Goal: Task Accomplishment & Management: Use online tool/utility

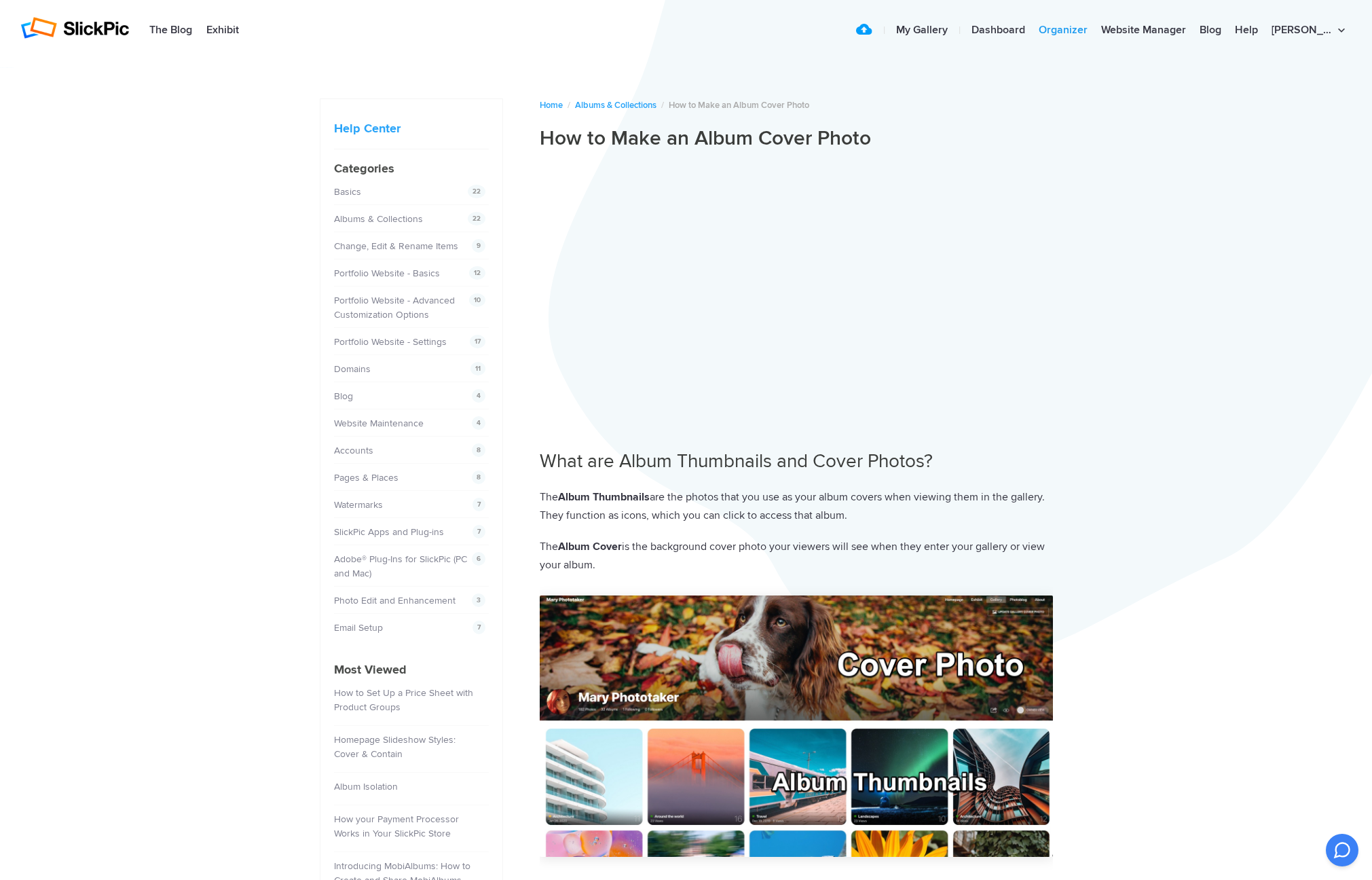
click at [1088, 26] on link "Organizer" at bounding box center [1063, 30] width 62 height 27
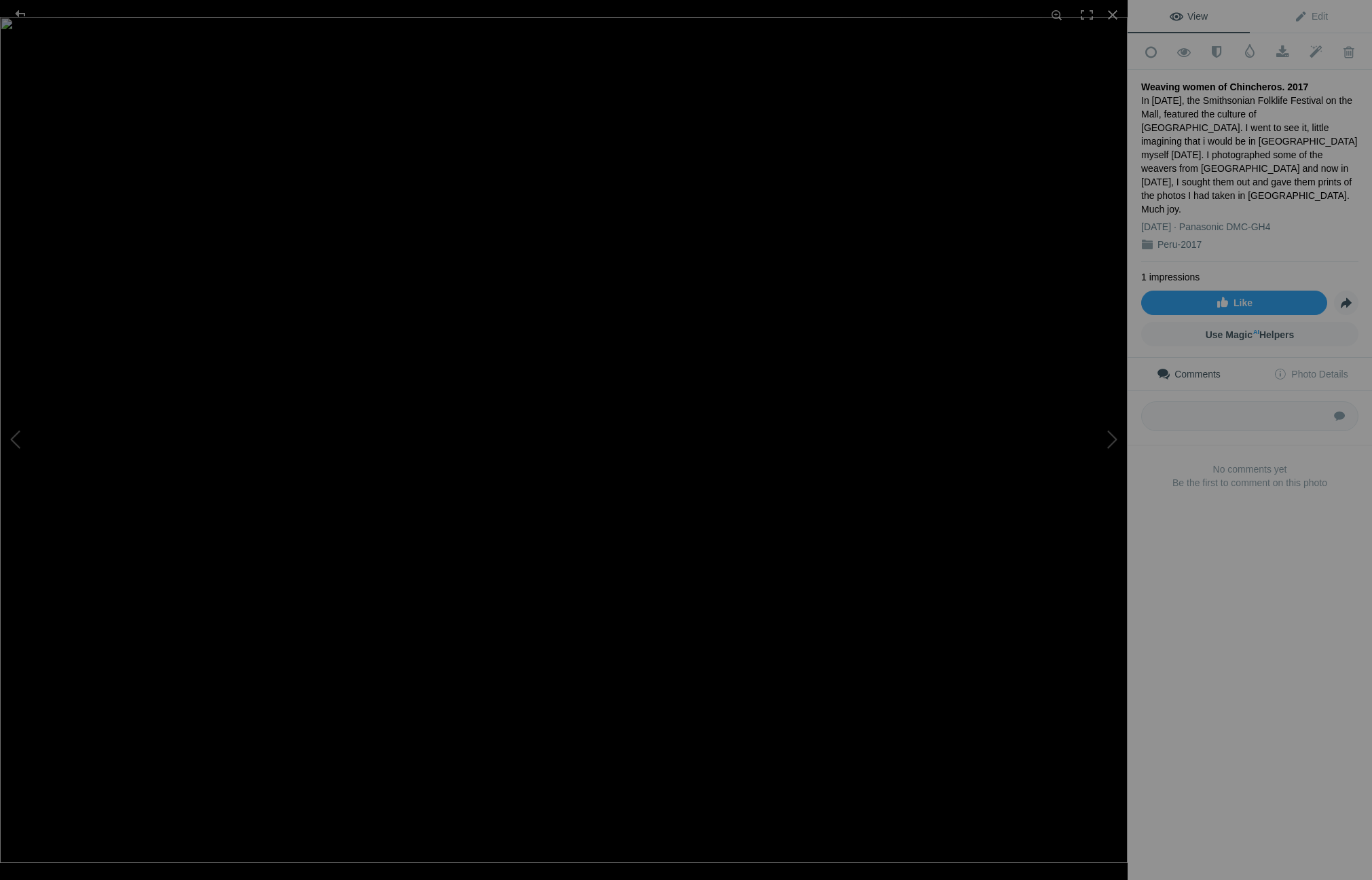
click at [958, 115] on img at bounding box center [563, 439] width 1127 height 845
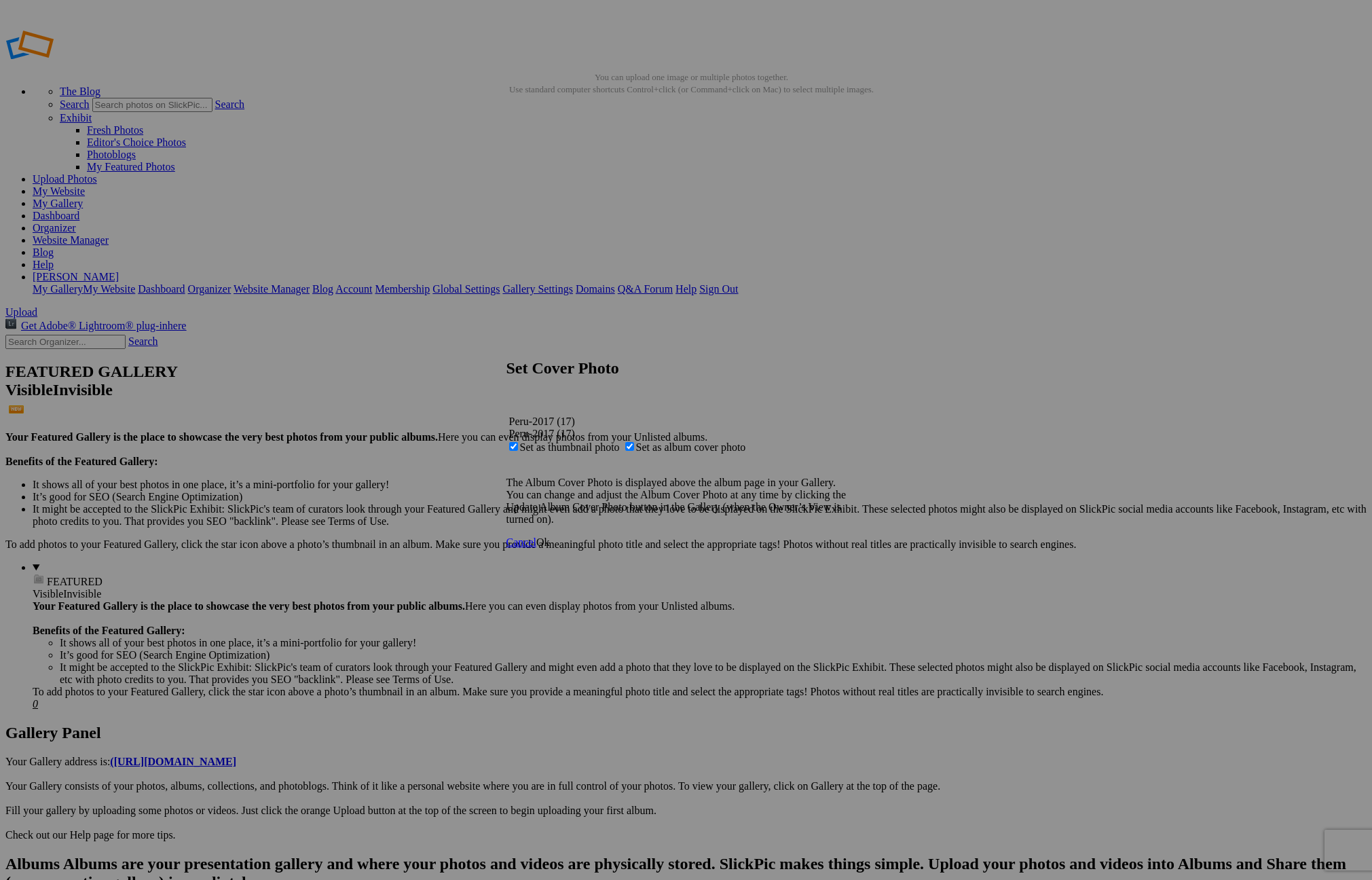
click at [549, 548] on link "Ok" at bounding box center [543, 542] width 13 height 12
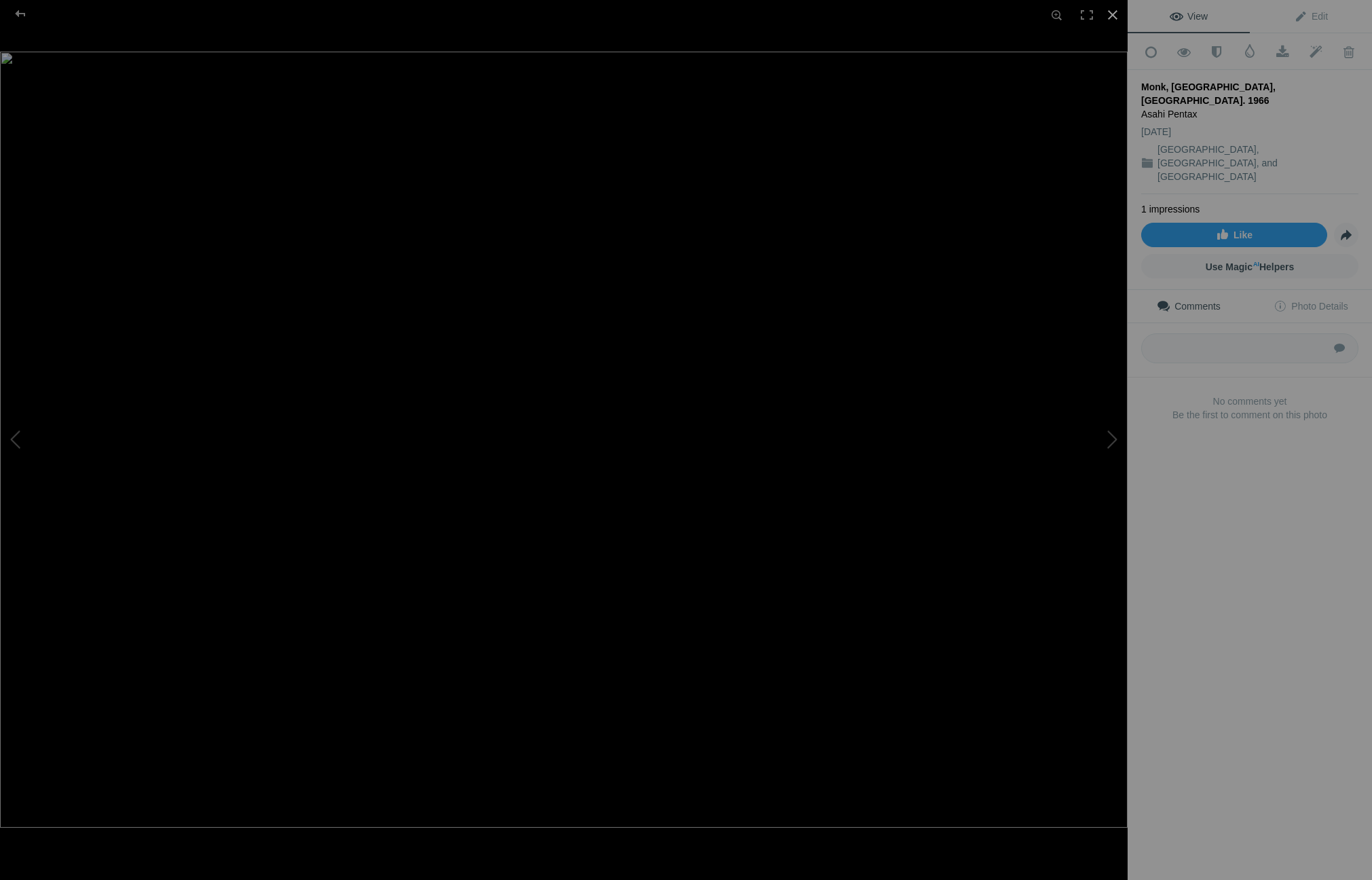
click at [1110, 10] on div at bounding box center [1112, 15] width 30 height 30
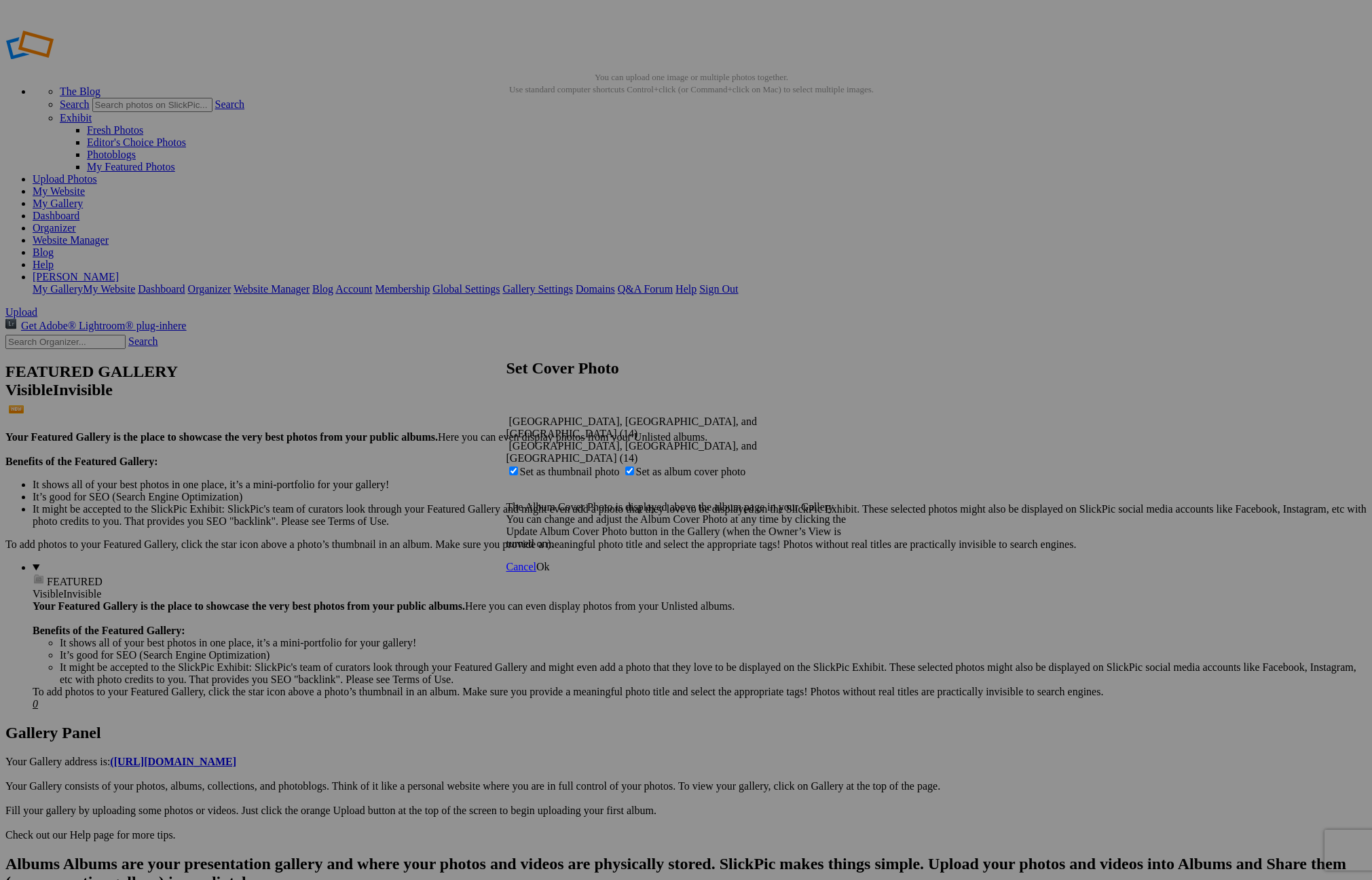
click at [549, 560] on link "Ok" at bounding box center [543, 566] width 13 height 12
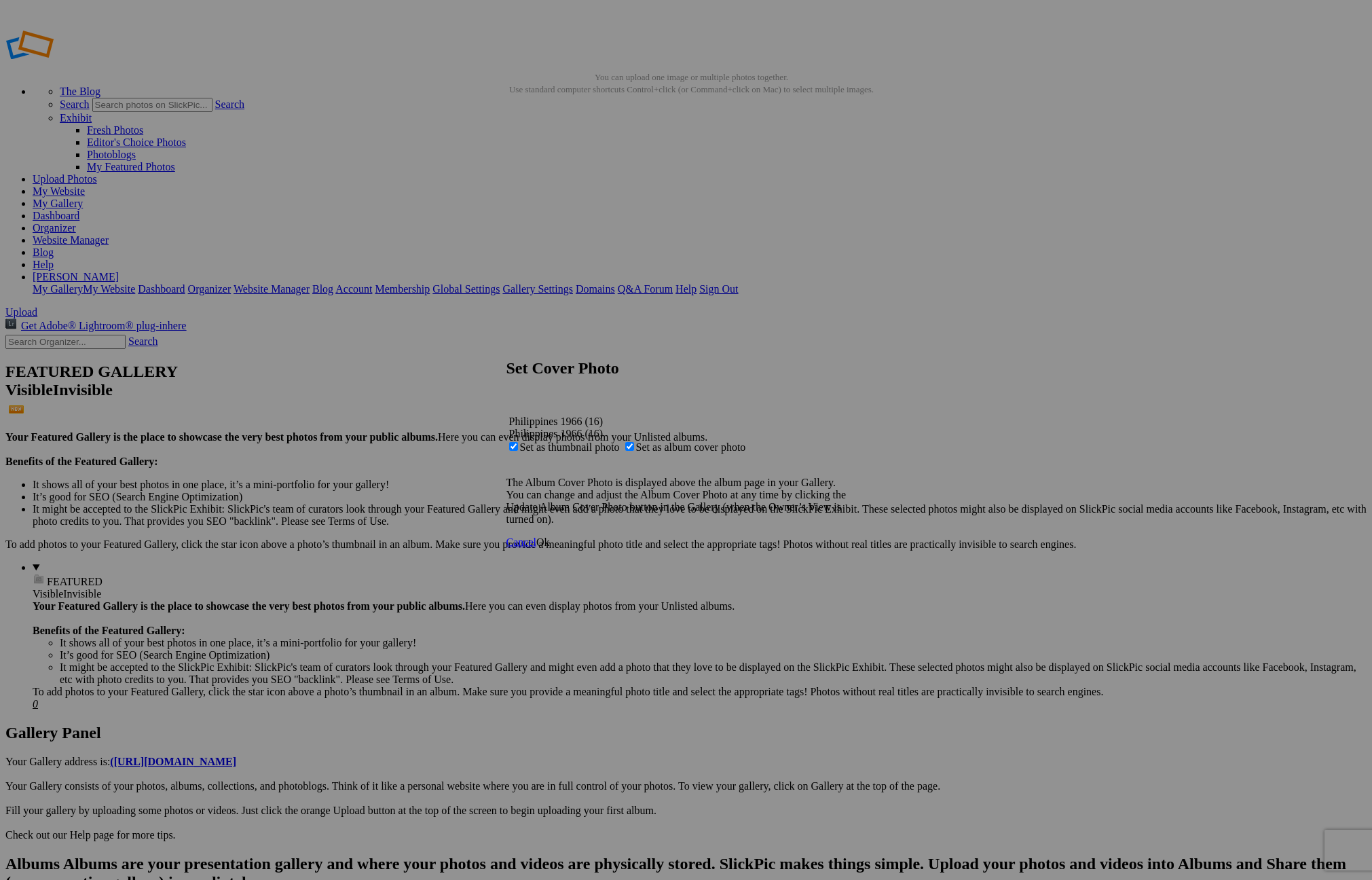
click at [549, 548] on link "Ok" at bounding box center [543, 542] width 13 height 12
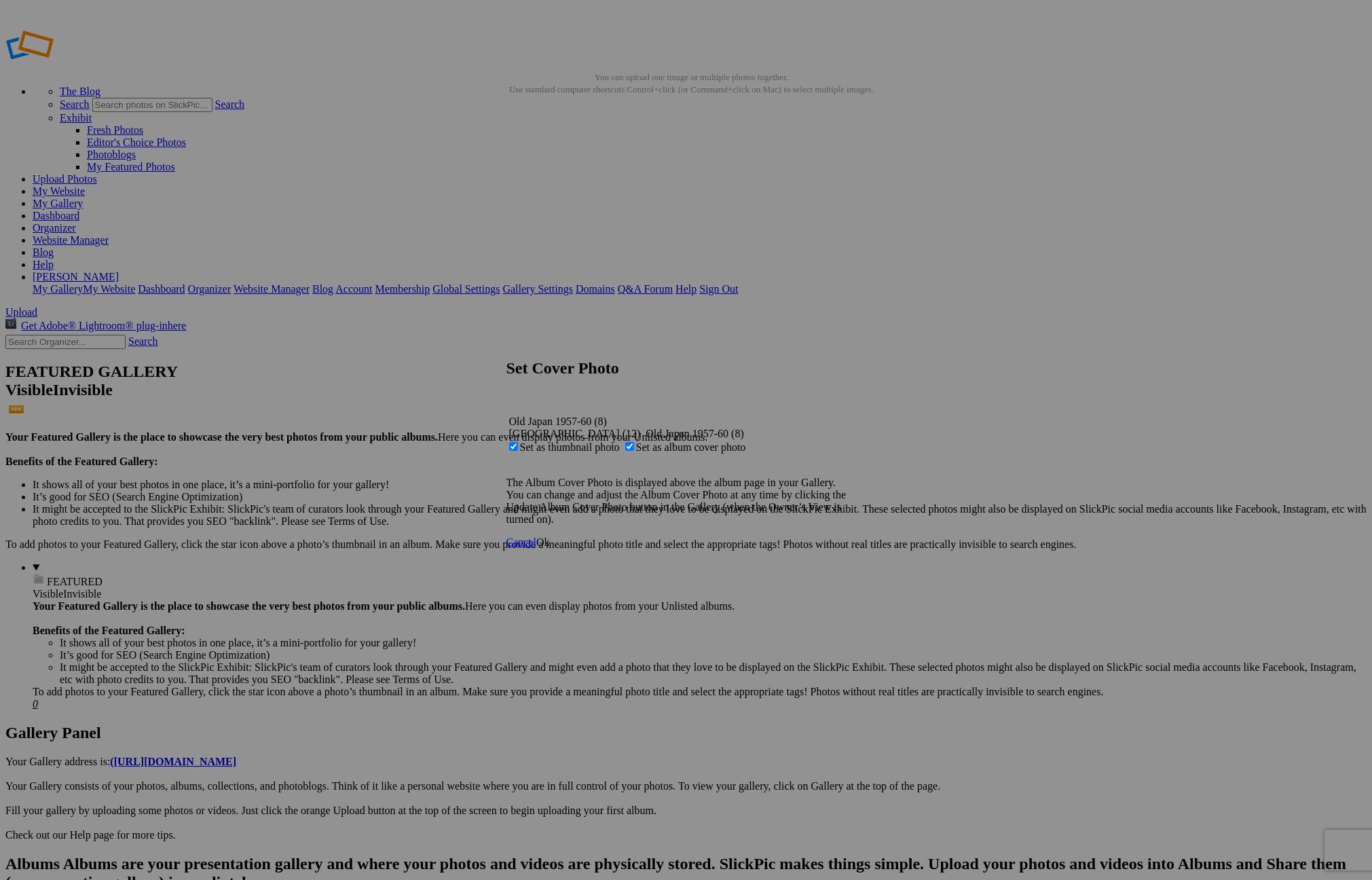
click at [549, 548] on span "Ok" at bounding box center [543, 542] width 13 height 12
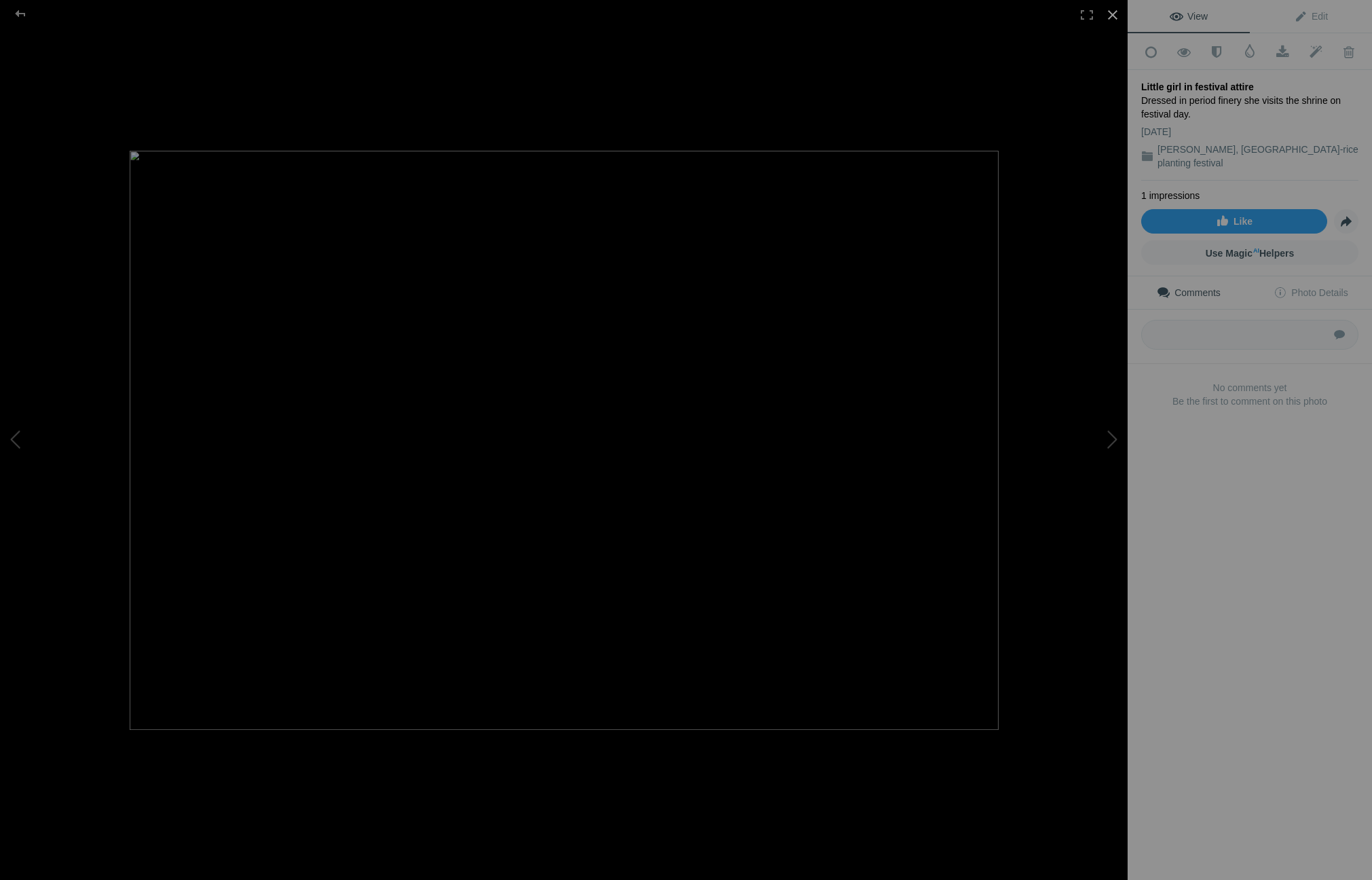
click at [1104, 13] on div at bounding box center [1112, 15] width 30 height 30
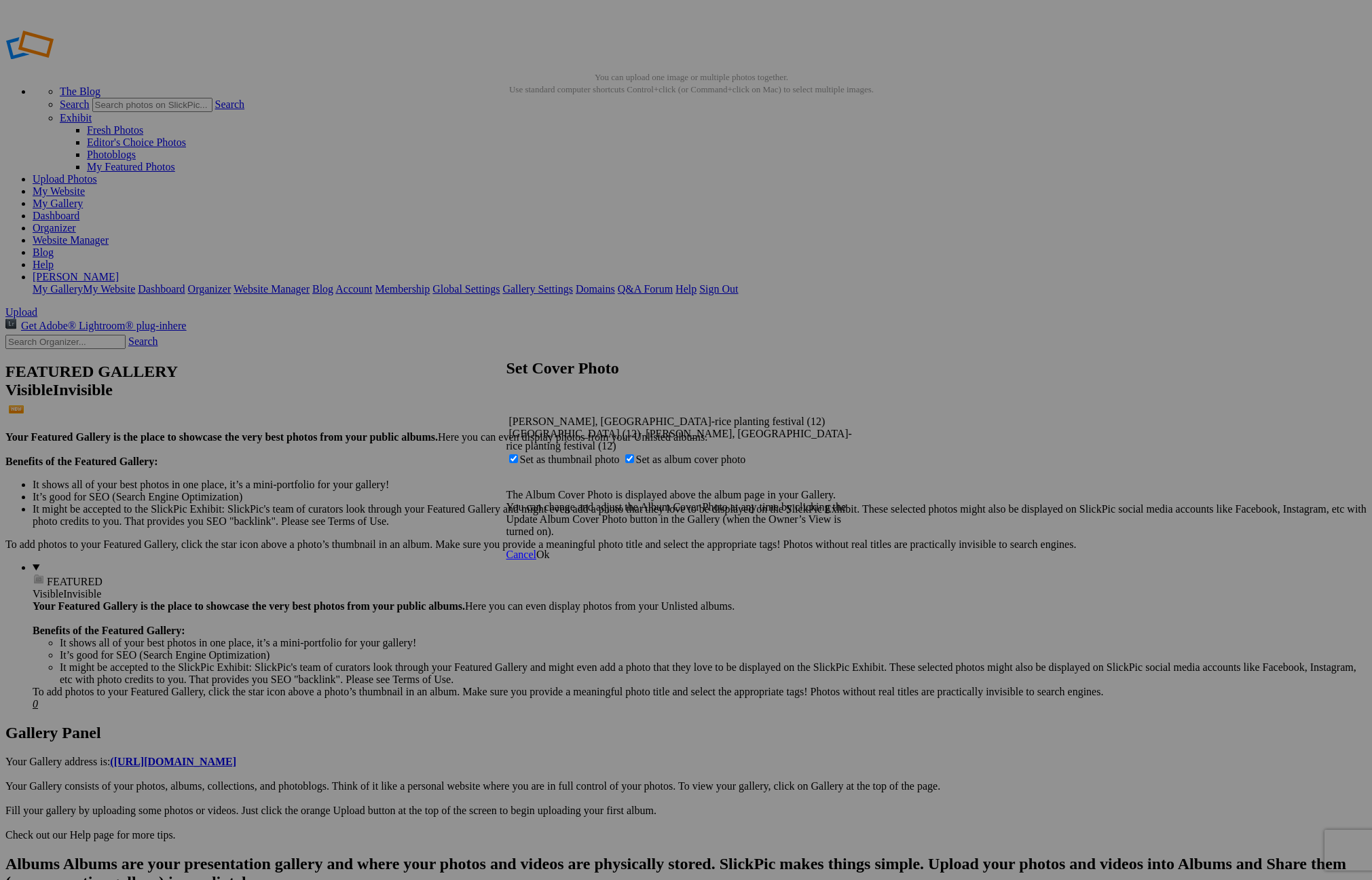
click at [549, 556] on span "Ok" at bounding box center [543, 555] width 13 height 12
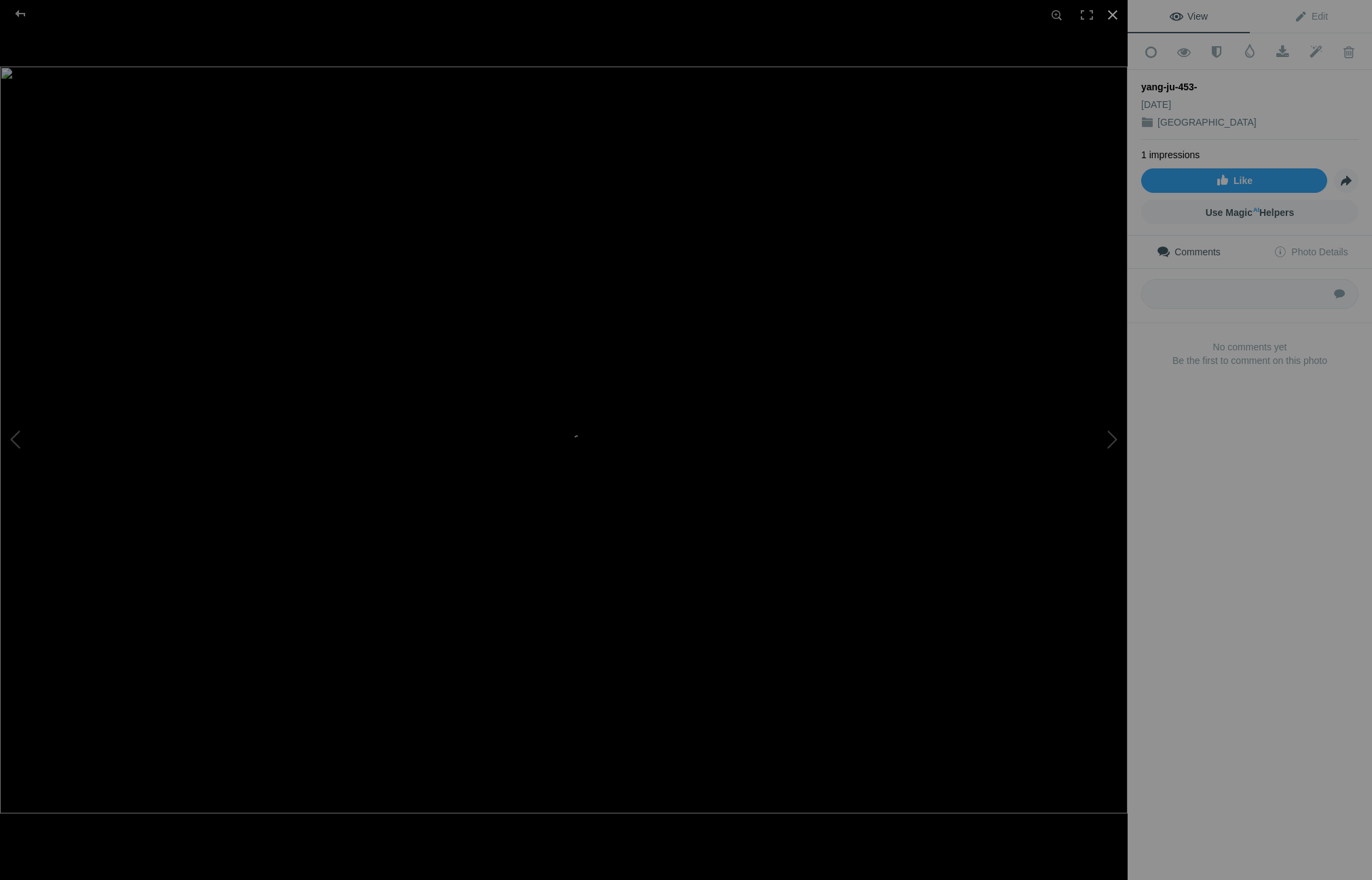
click at [1120, 17] on div at bounding box center [1112, 15] width 30 height 30
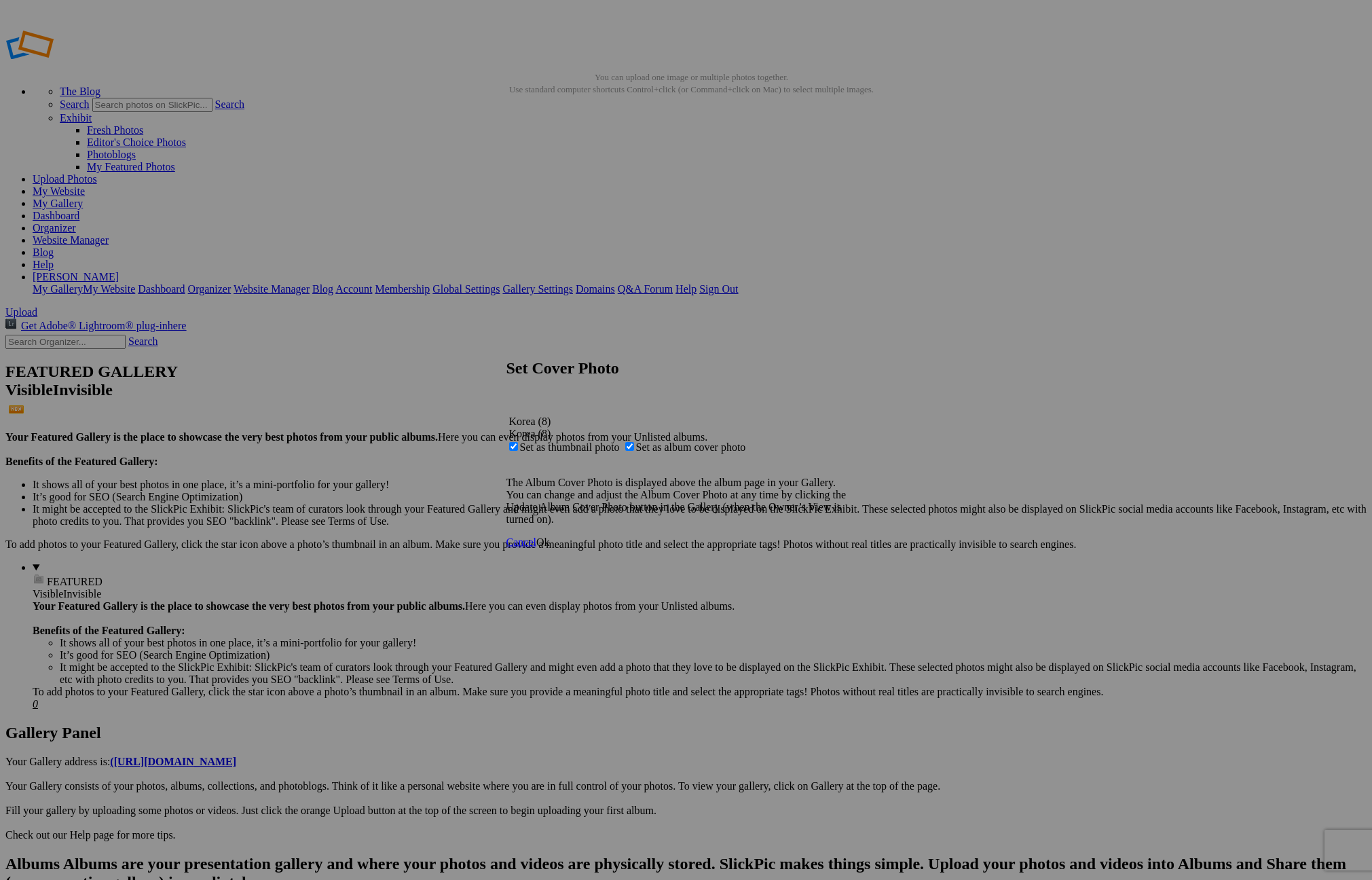
click at [549, 548] on link "Ok" at bounding box center [543, 542] width 13 height 12
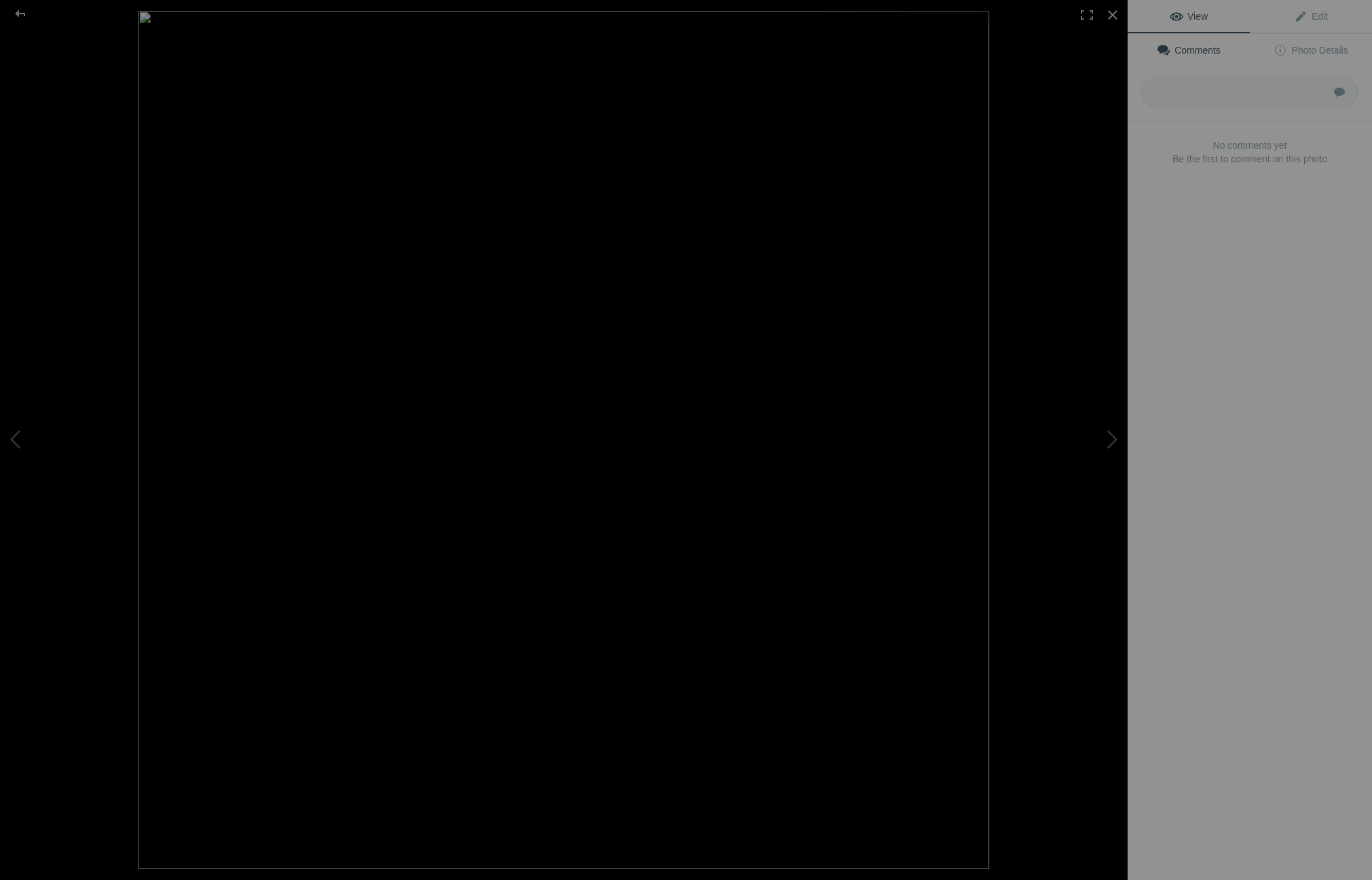
click at [970, 210] on img at bounding box center [564, 440] width 851 height 858
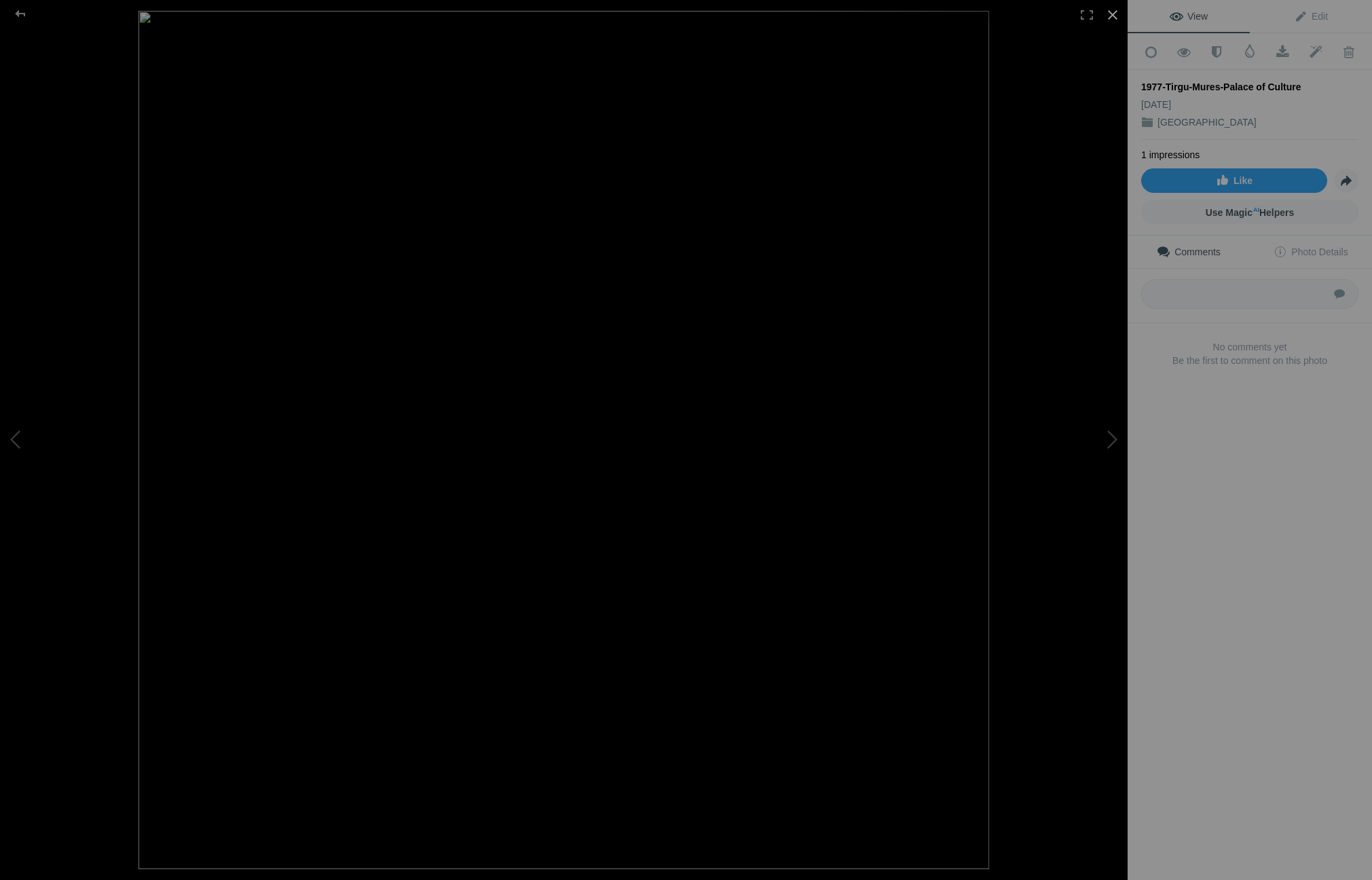
click at [1118, 22] on div at bounding box center [1112, 15] width 30 height 30
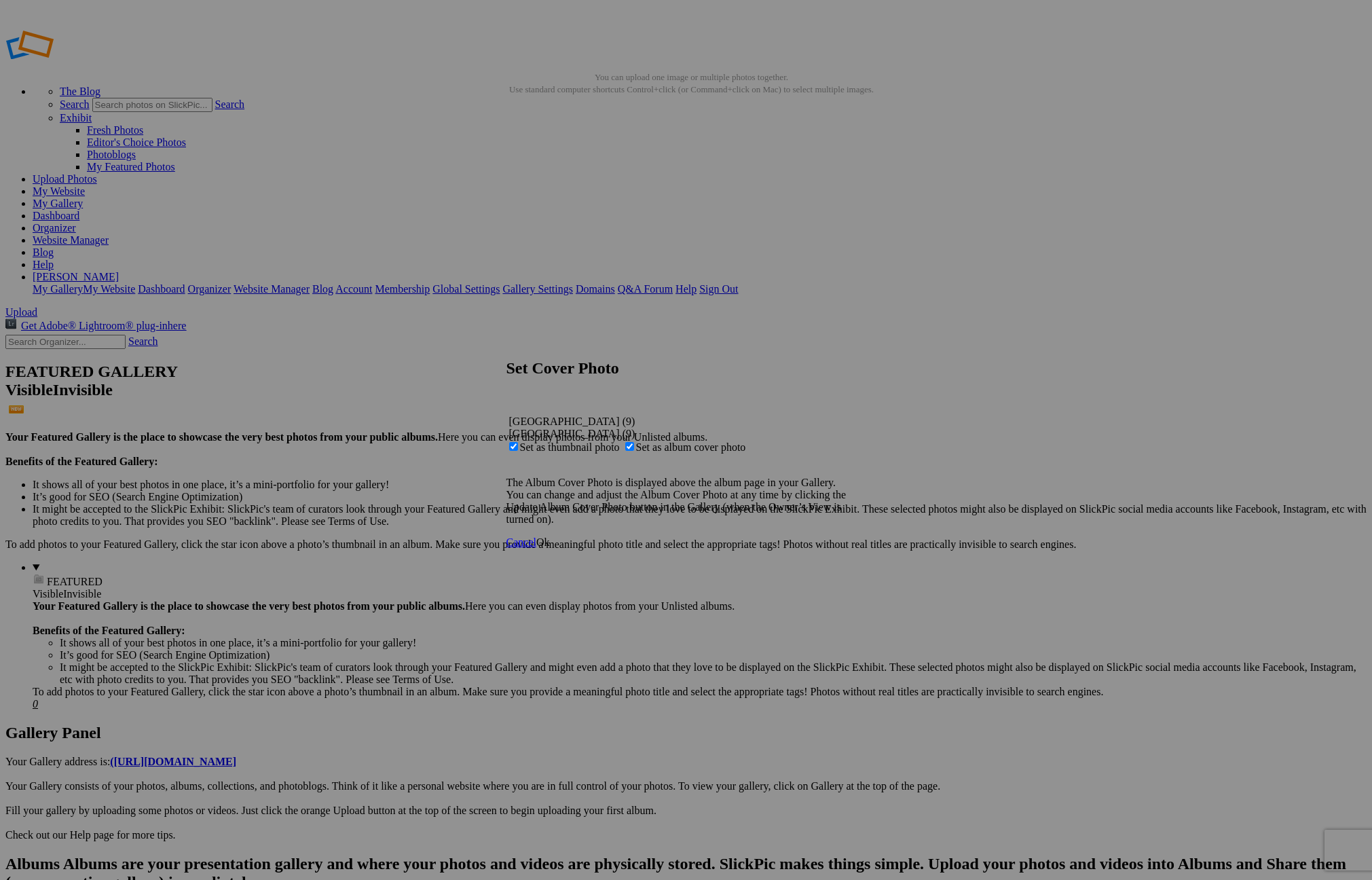
click at [549, 548] on link "Ok" at bounding box center [543, 542] width 13 height 12
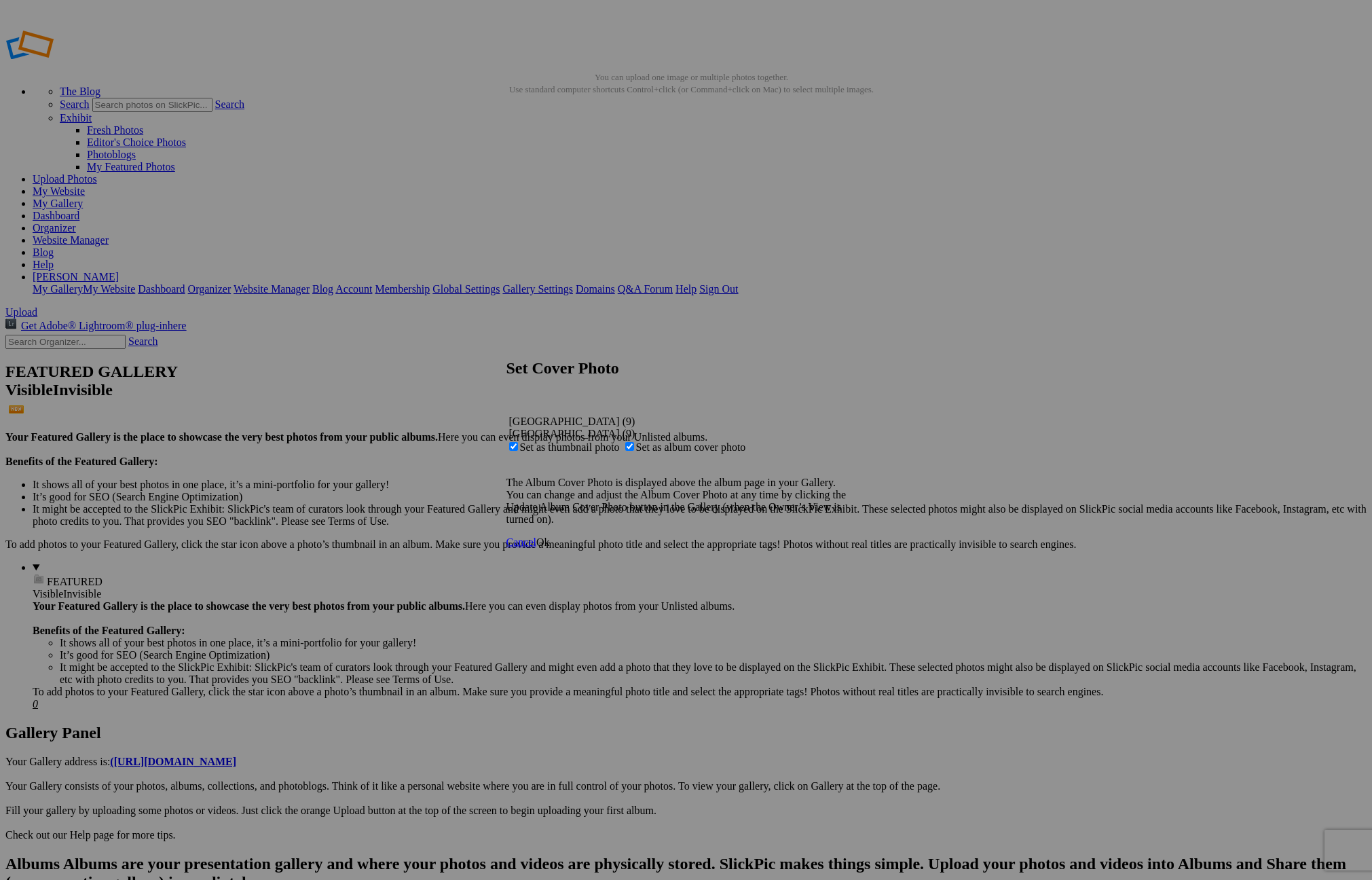
click at [549, 548] on span "Ok" at bounding box center [543, 542] width 13 height 12
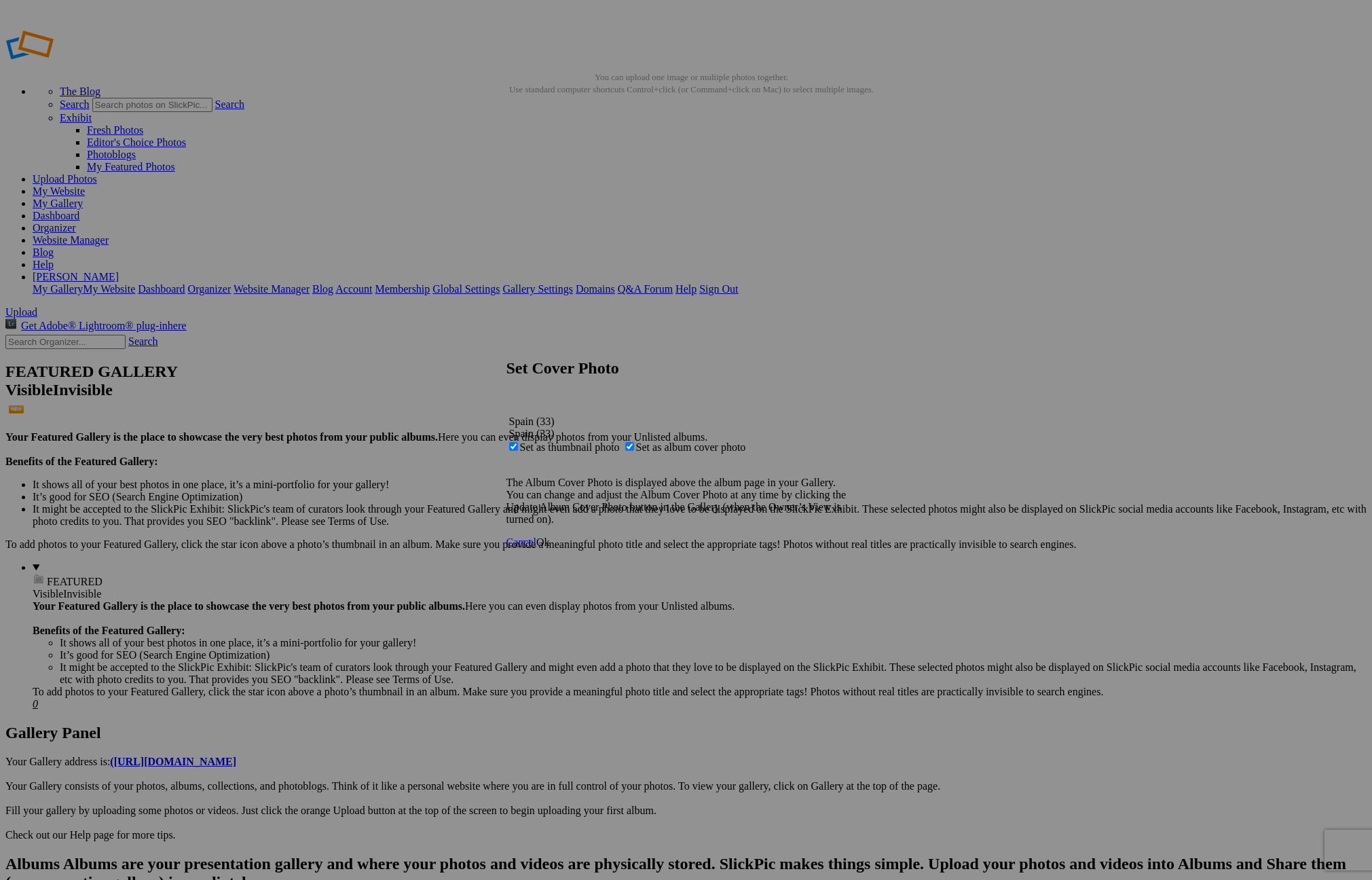
click at [549, 548] on link "Ok" at bounding box center [543, 542] width 13 height 12
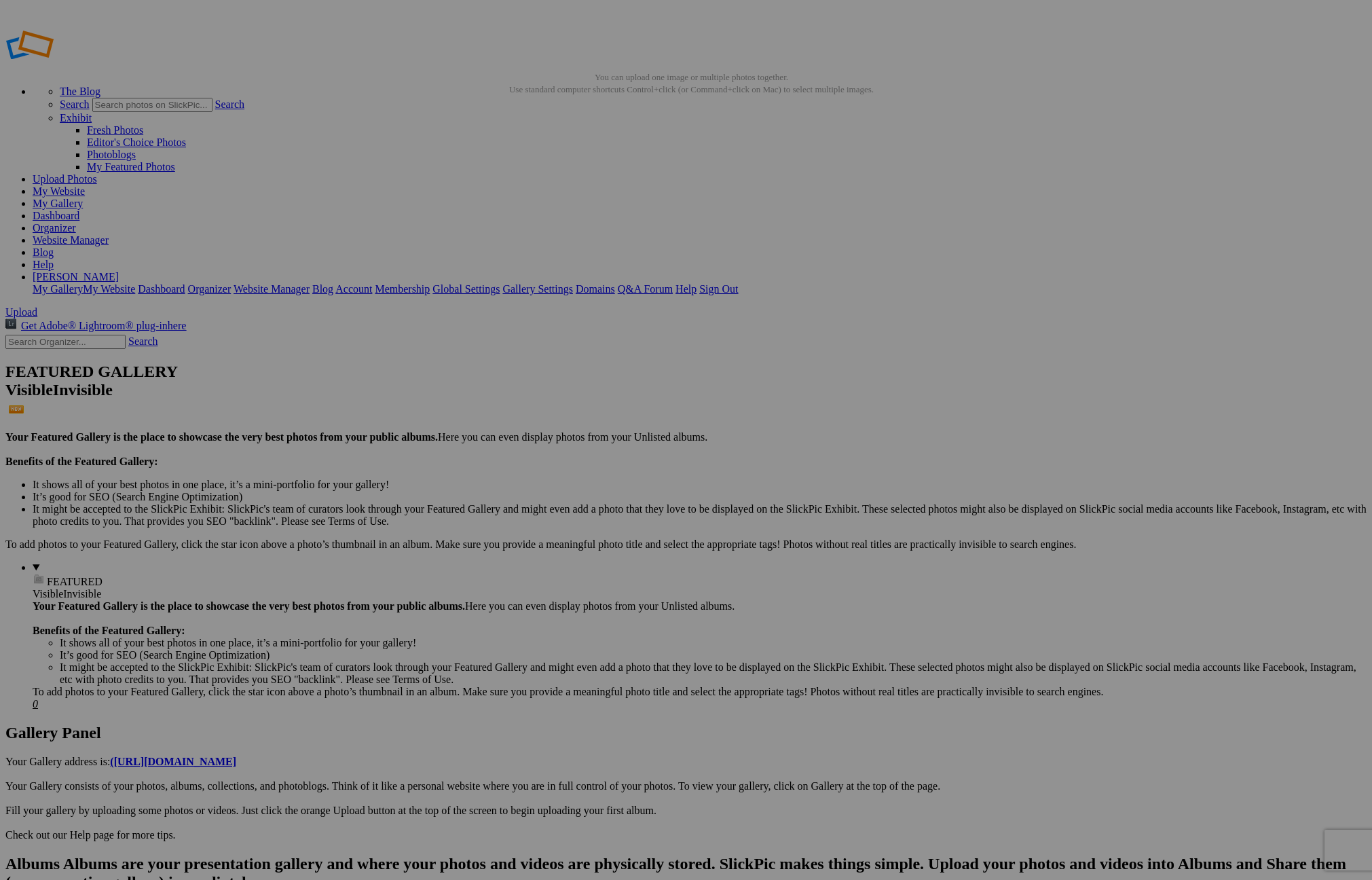
drag, startPoint x: 1181, startPoint y: 155, endPoint x: 1190, endPoint y: 158, distance: 9.5
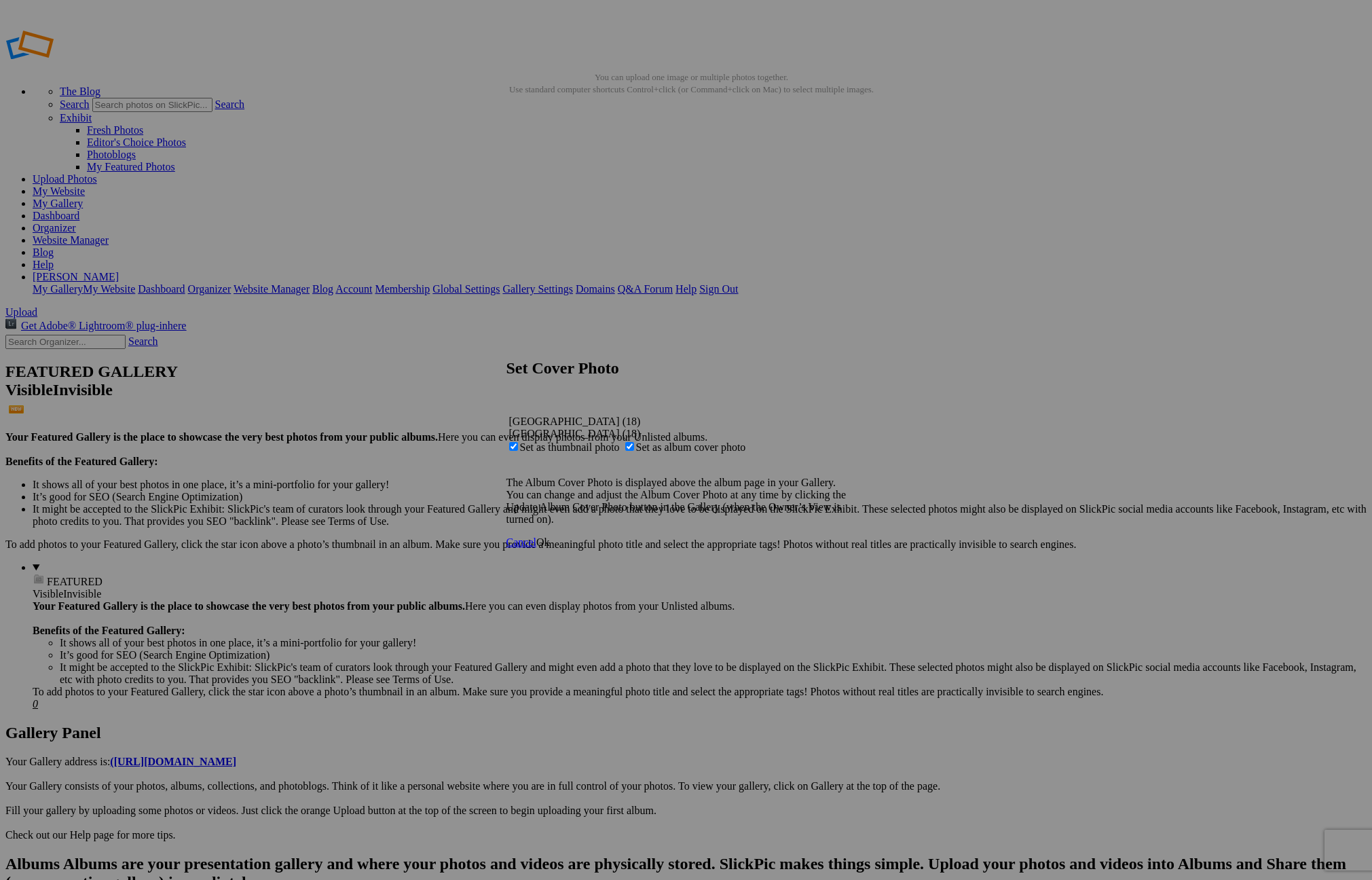
click at [549, 548] on link "Ok" at bounding box center [543, 542] width 13 height 12
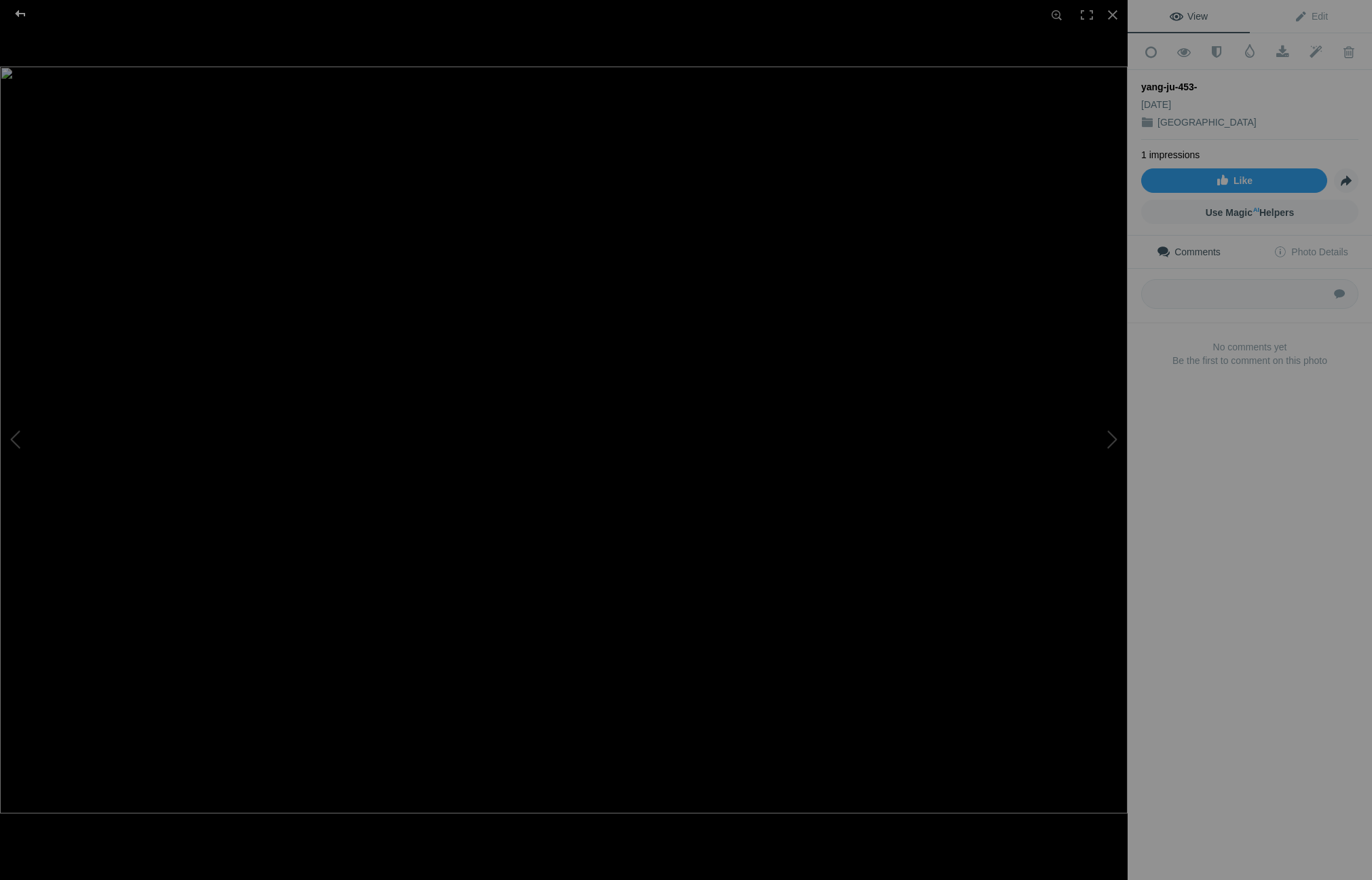
click at [22, 15] on div at bounding box center [20, 13] width 49 height 27
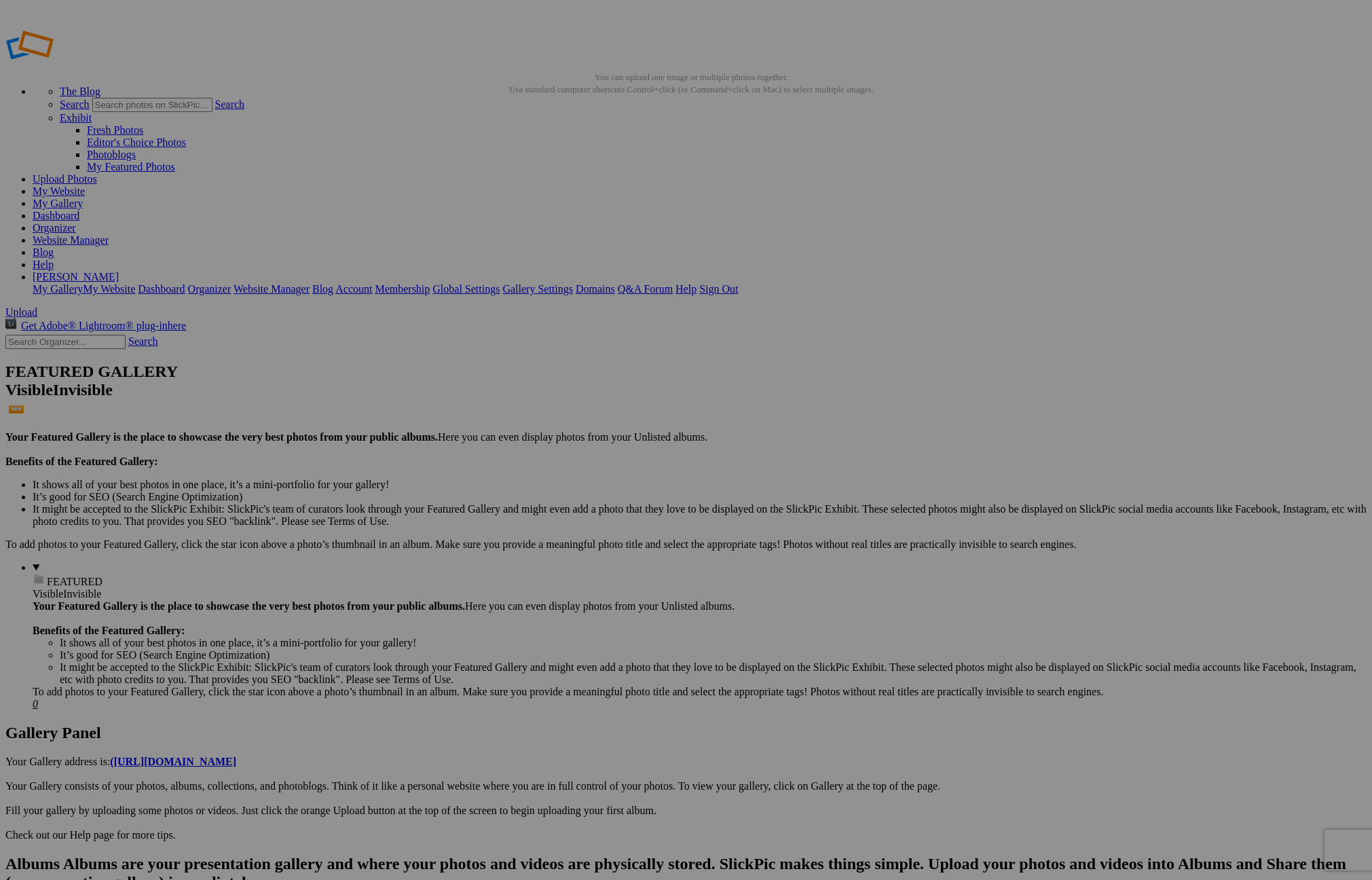
click at [575, 499] on span "Close" at bounding box center [562, 505] width 24 height 12
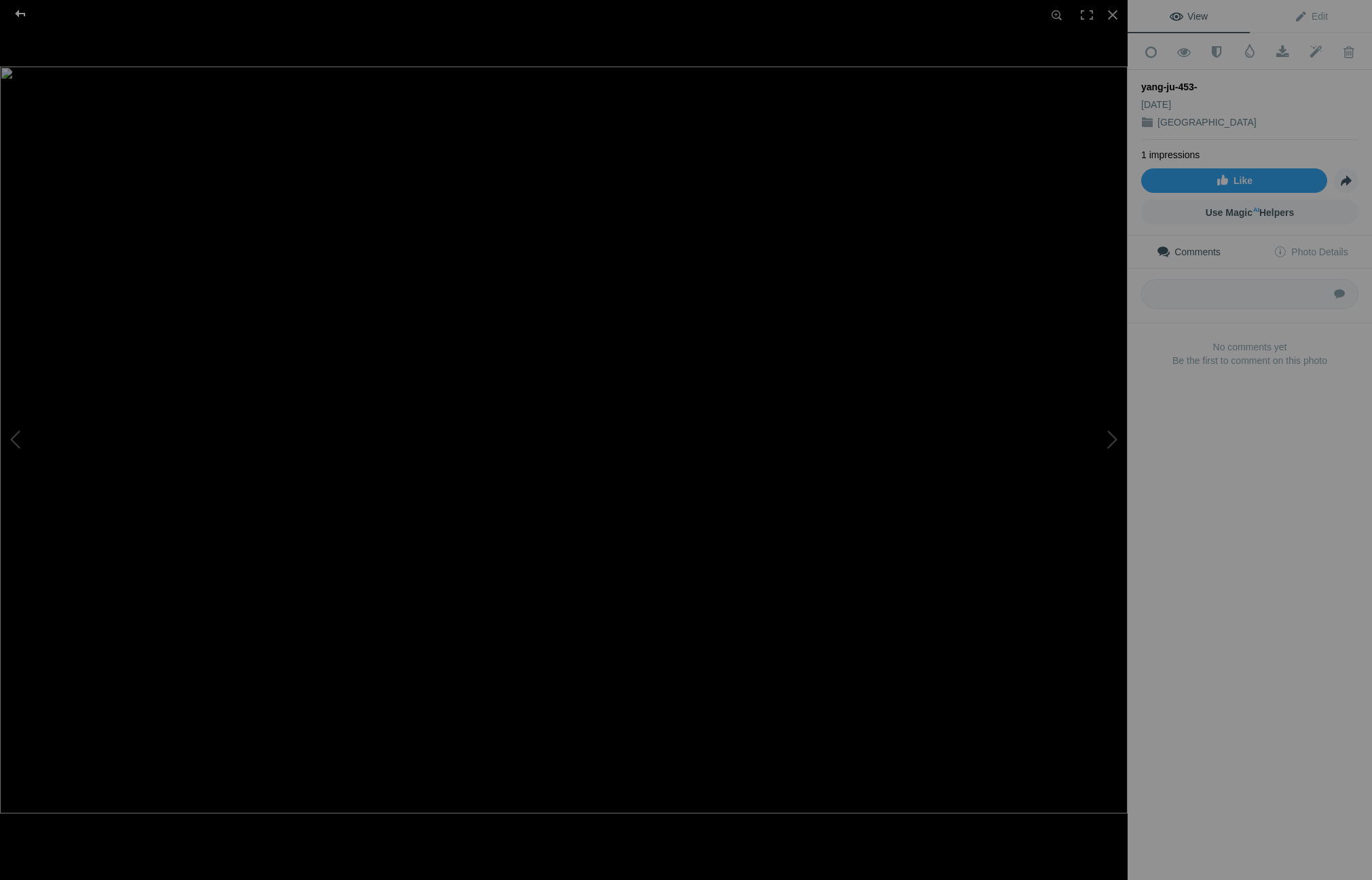
click at [25, 14] on div at bounding box center [20, 13] width 49 height 27
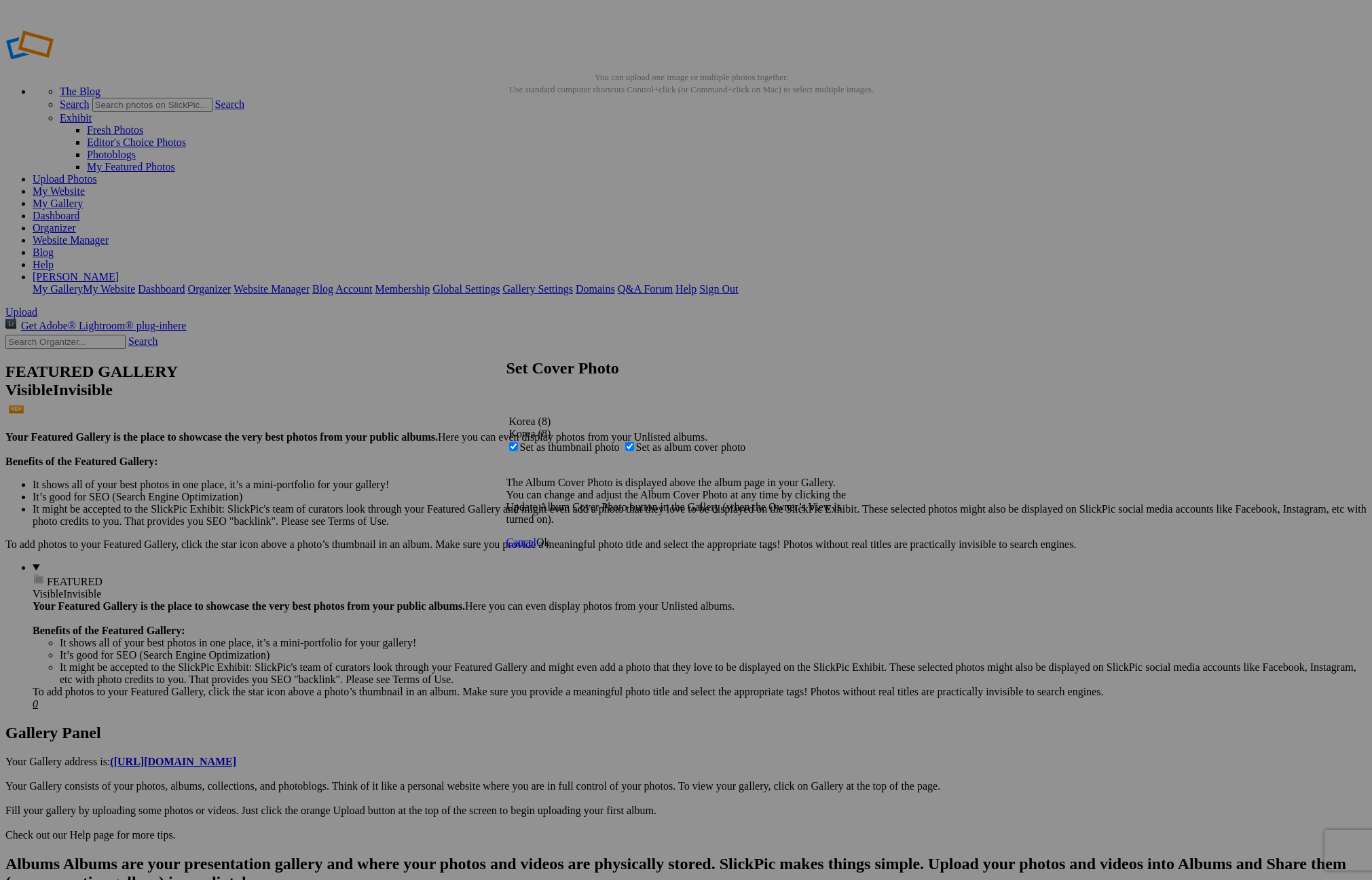
click at [549, 548] on span "Ok" at bounding box center [543, 542] width 13 height 12
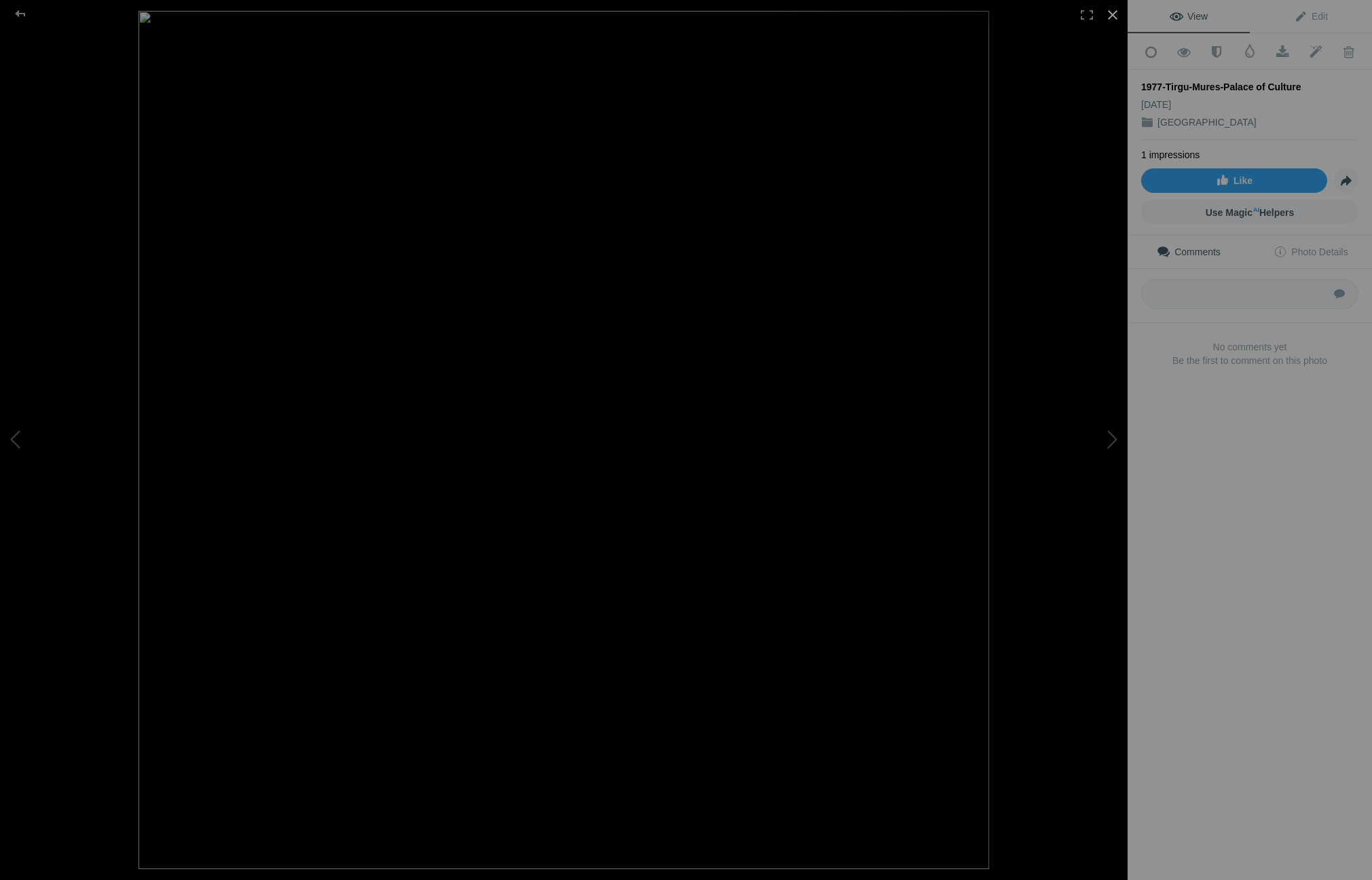
click at [1120, 12] on div at bounding box center [1112, 15] width 30 height 30
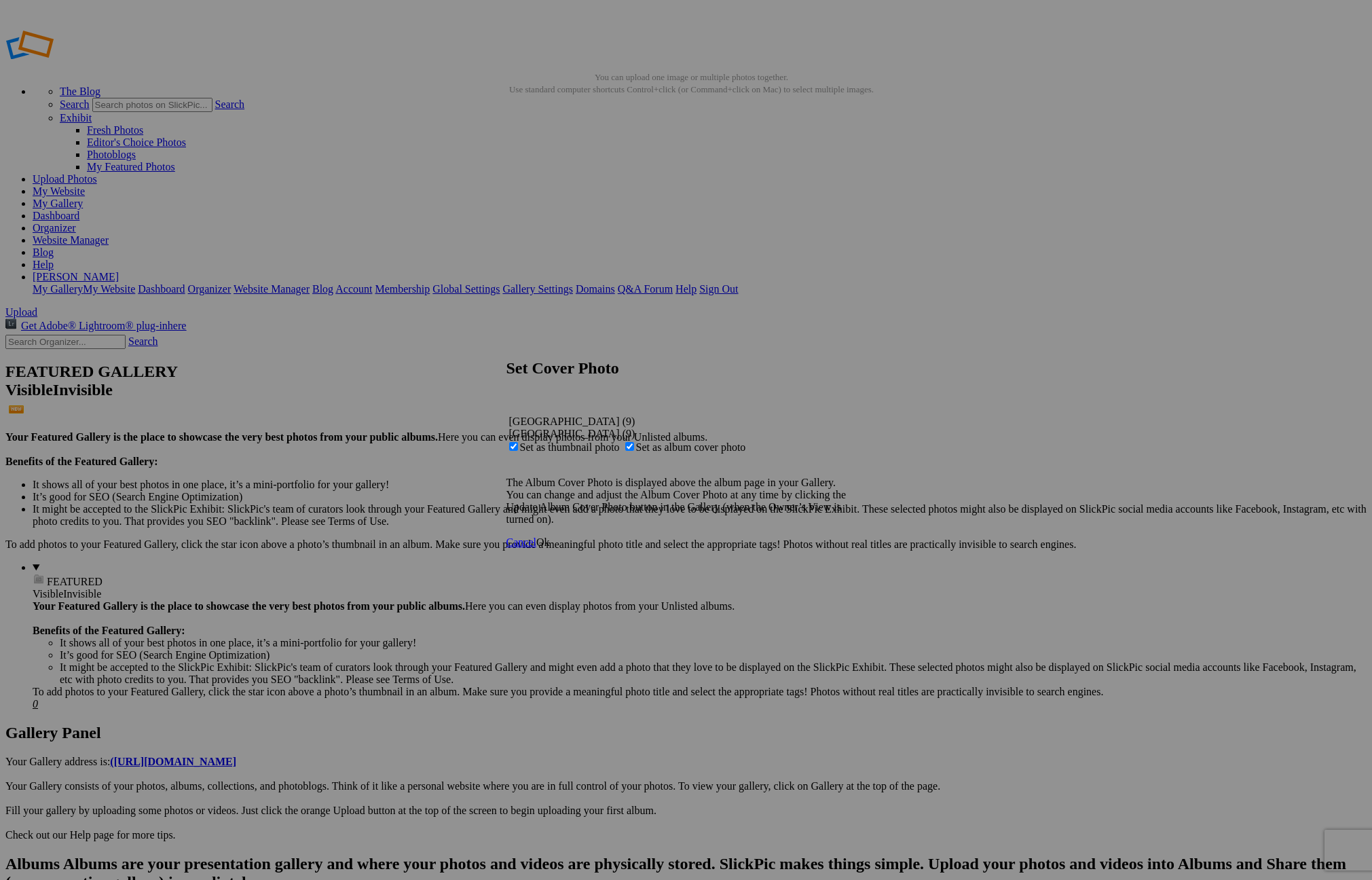
click at [549, 548] on span "Ok" at bounding box center [543, 542] width 13 height 12
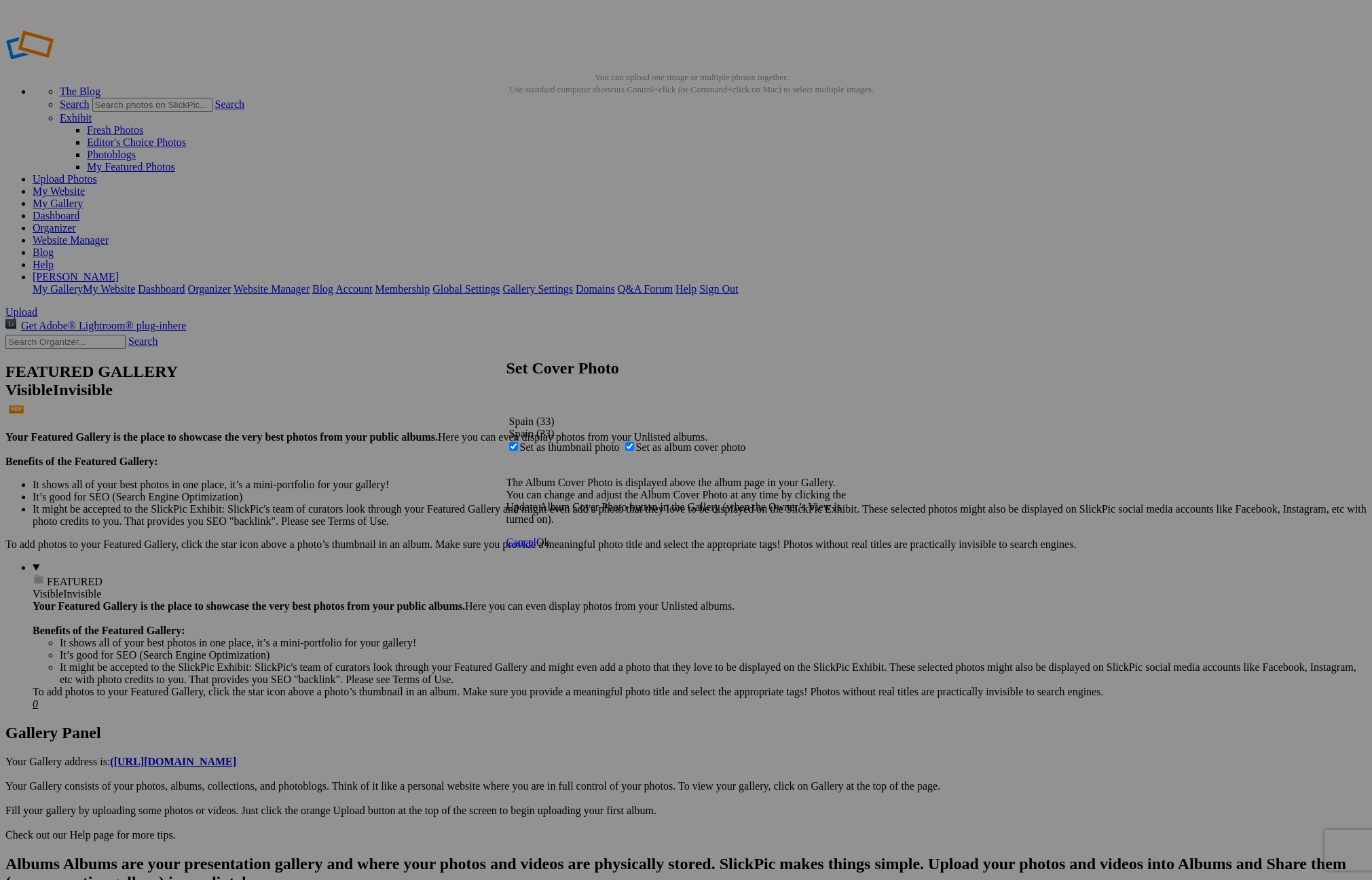
drag, startPoint x: 851, startPoint y: 555, endPoint x: 845, endPoint y: 549, distance: 8.5
click at [549, 548] on span "Ok" at bounding box center [543, 542] width 13 height 12
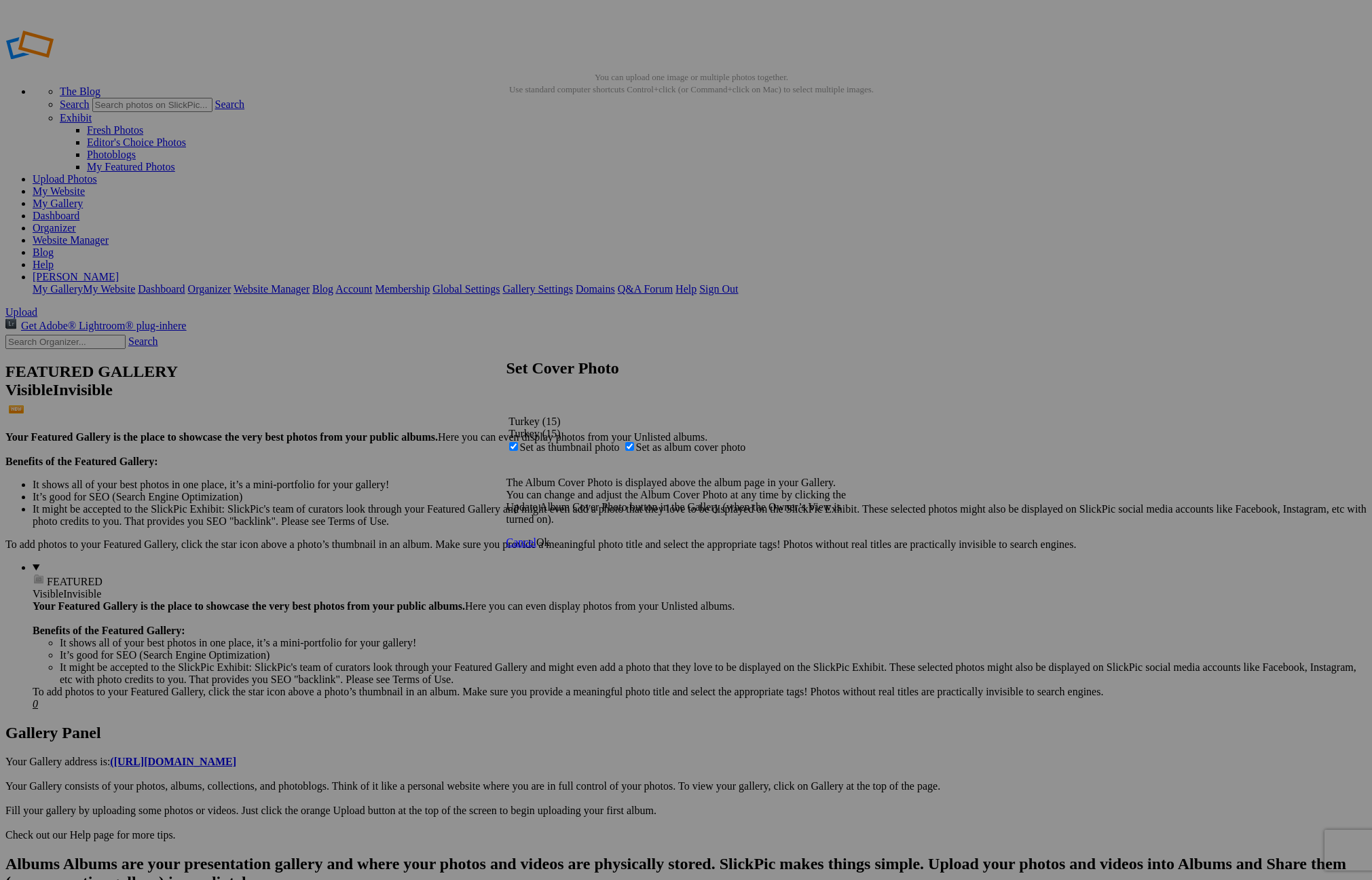
click at [549, 547] on span "Ok" at bounding box center [543, 542] width 13 height 12
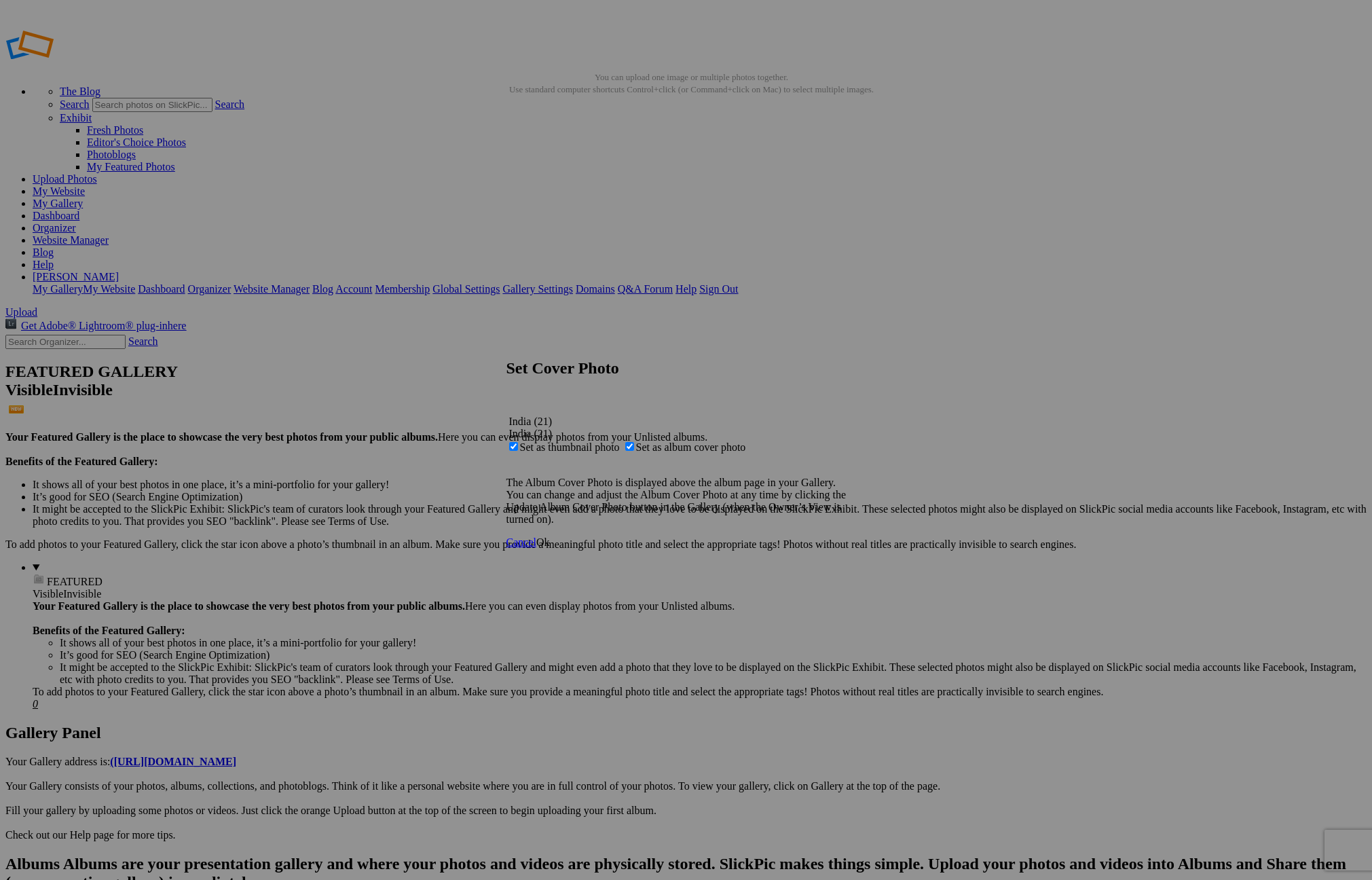
click at [549, 548] on span "Ok" at bounding box center [543, 542] width 13 height 12
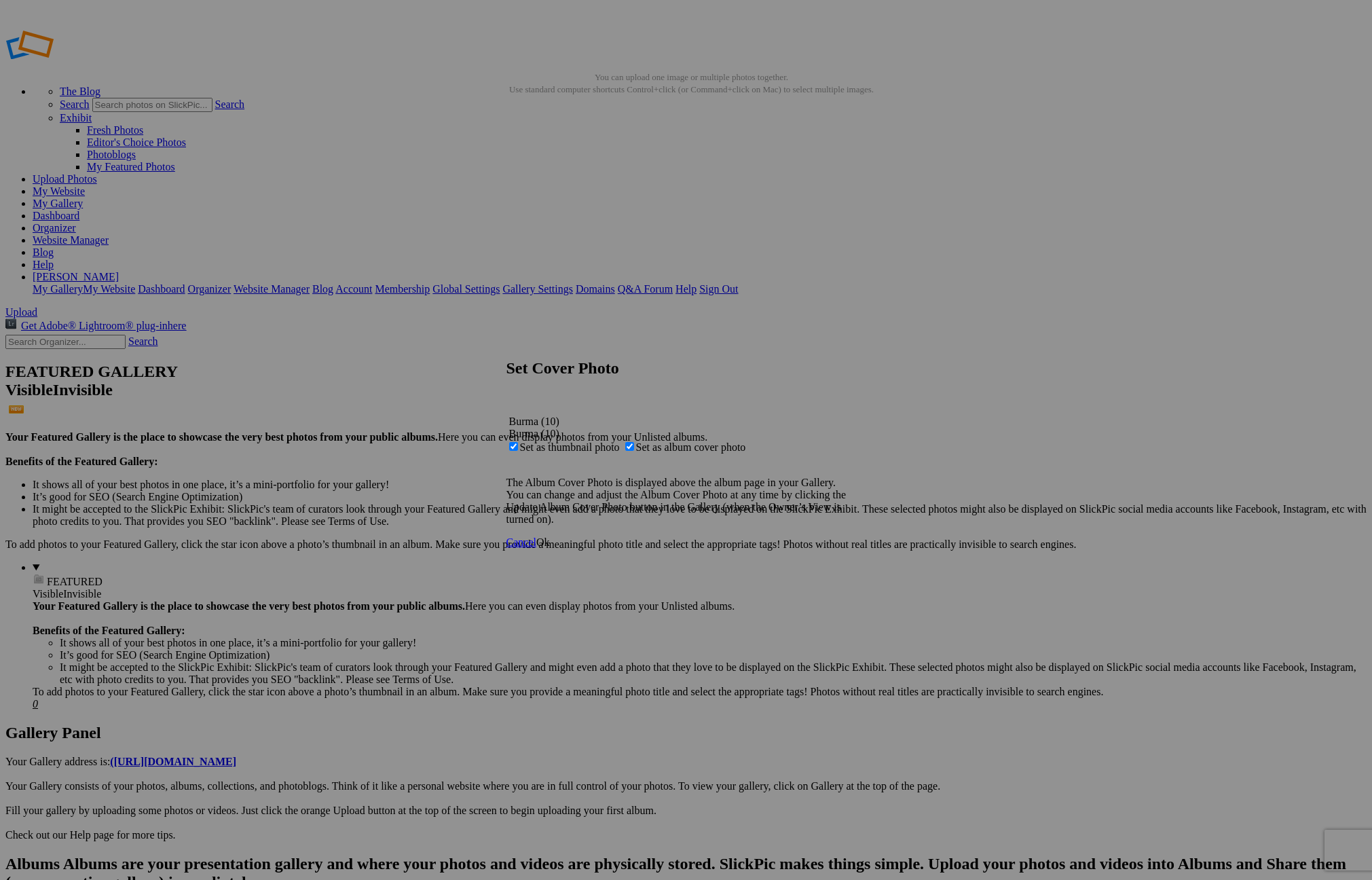
click at [549, 548] on span "Ok" at bounding box center [543, 542] width 13 height 12
